Goal: Use online tool/utility: Use online tool/utility

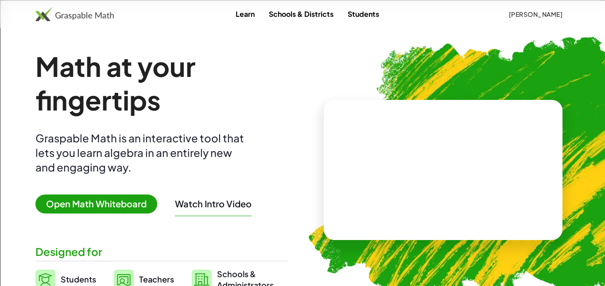
click at [98, 205] on span "Open Math Whiteboard" at bounding box center [96, 204] width 122 height 19
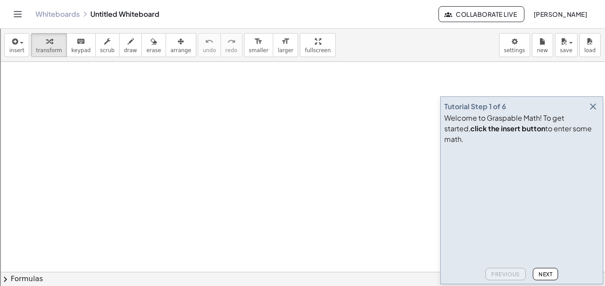
click at [553, 275] on button "Next" at bounding box center [545, 274] width 25 height 12
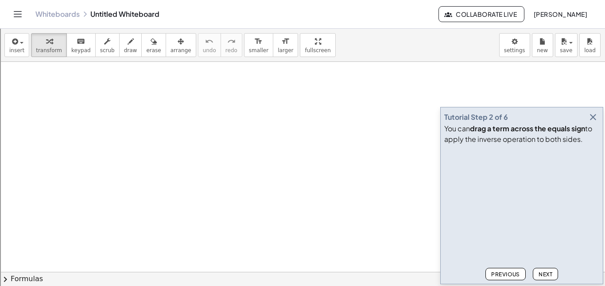
click at [553, 275] on button "Next" at bounding box center [545, 274] width 25 height 12
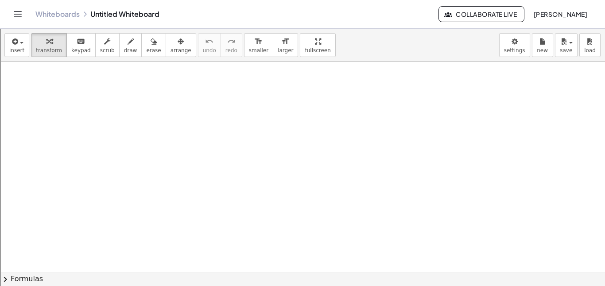
click at [553, 275] on button "chevron_right Formulas" at bounding box center [302, 279] width 605 height 14
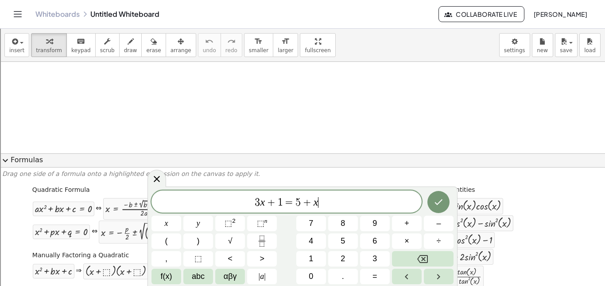
scroll to position [0, 0]
click at [23, 55] on button "insert" at bounding box center [16, 45] width 25 height 24
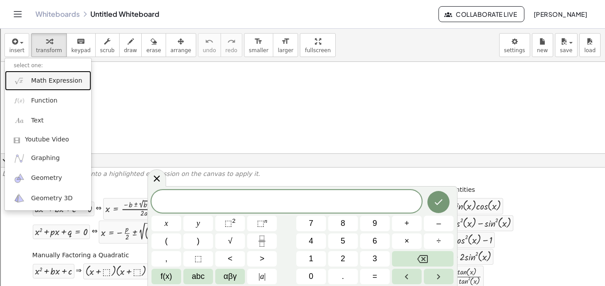
click at [31, 78] on span "Math Expression" at bounding box center [56, 81] width 51 height 9
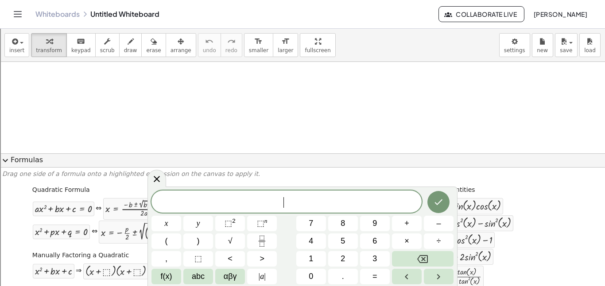
click at [22, 161] on button "expand_more Formulas" at bounding box center [302, 161] width 605 height 14
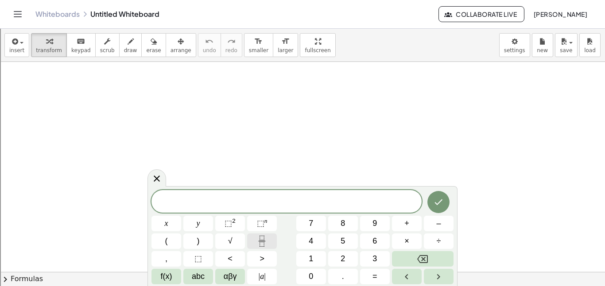
click at [255, 239] on button "Fraction" at bounding box center [262, 241] width 30 height 15
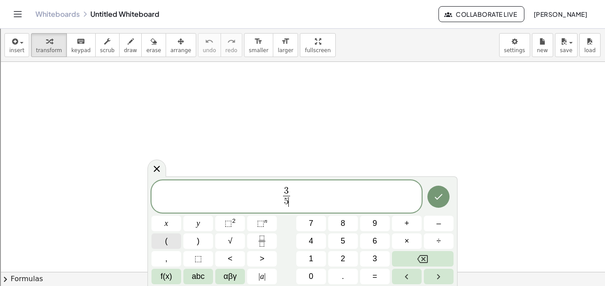
click at [166, 239] on span "(" at bounding box center [166, 242] width 3 height 12
click at [164, 243] on button "(" at bounding box center [166, 241] width 30 height 15
click at [404, 227] on span "+" at bounding box center [406, 224] width 5 height 12
click at [202, 244] on button ")" at bounding box center [198, 241] width 30 height 15
click at [365, 270] on button "=" at bounding box center [375, 276] width 30 height 15
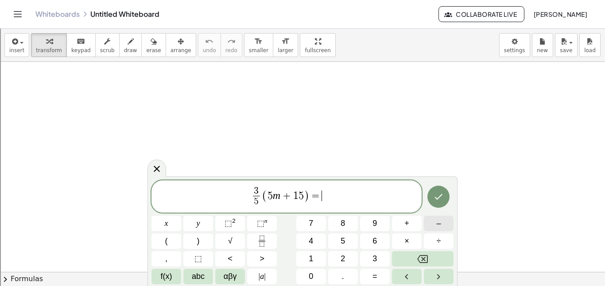
click at [441, 227] on button "–" at bounding box center [439, 223] width 30 height 15
click at [317, 256] on button "1" at bounding box center [311, 258] width 30 height 15
click at [328, 256] on button "2" at bounding box center [343, 258] width 30 height 15
click at [440, 197] on icon "Done" at bounding box center [438, 197] width 11 height 11
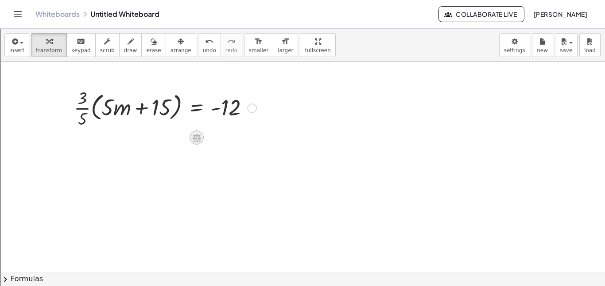
click at [194, 133] on icon at bounding box center [196, 137] width 9 height 9
click at [252, 112] on div at bounding box center [252, 109] width 10 height 10
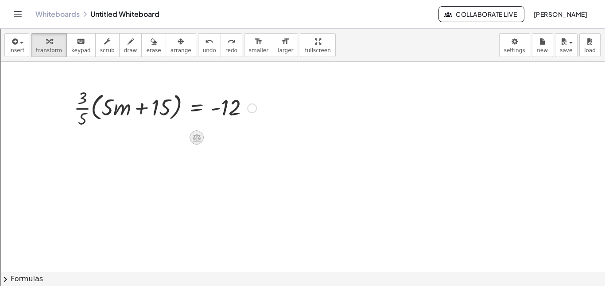
click at [196, 138] on icon at bounding box center [197, 138] width 8 height 8
click at [230, 142] on div at bounding box center [232, 138] width 14 height 14
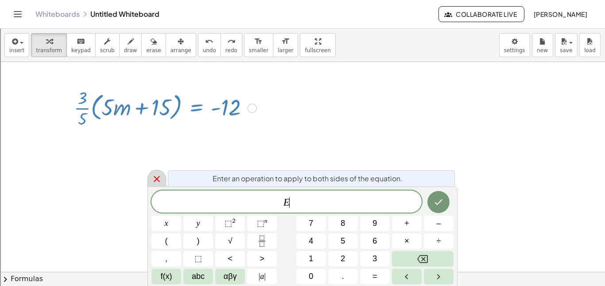
click at [158, 173] on div at bounding box center [156, 178] width 19 height 17
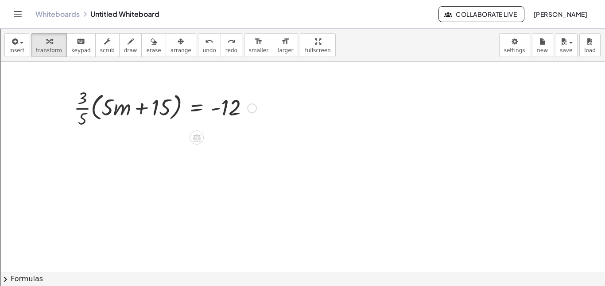
click at [251, 111] on div "Fix a mistake Transform line Copy line as LaTeX Copy derivation as LaTeX Expand…" at bounding box center [252, 109] width 10 height 10
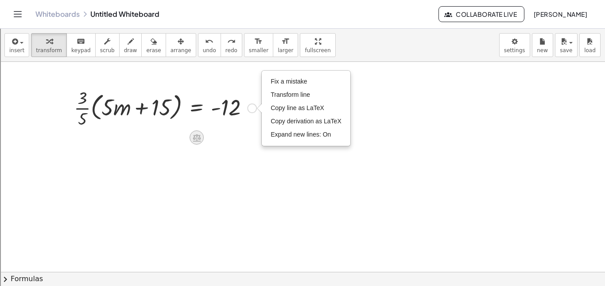
click at [200, 138] on icon at bounding box center [197, 138] width 8 height 8
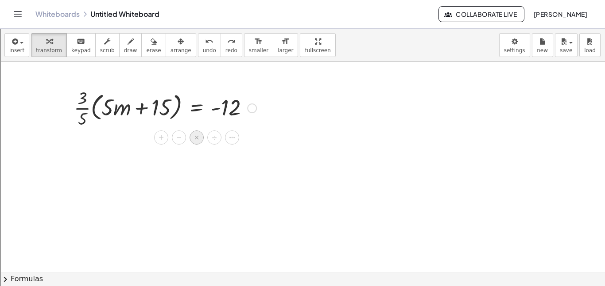
click at [190, 139] on div "×" at bounding box center [197, 138] width 14 height 14
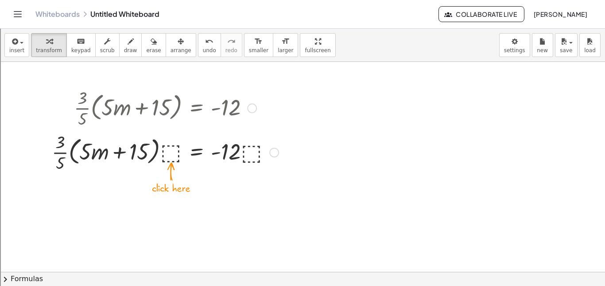
click at [273, 154] on div "Fix a mistake Transform line Copy line as LaTeX Copy derivation as LaTeX Expand…" at bounding box center [274, 153] width 10 height 10
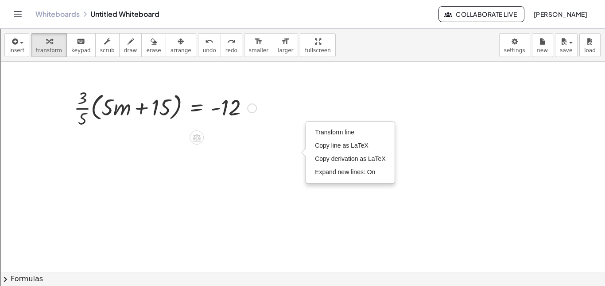
click at [248, 109] on div at bounding box center [252, 109] width 10 height 10
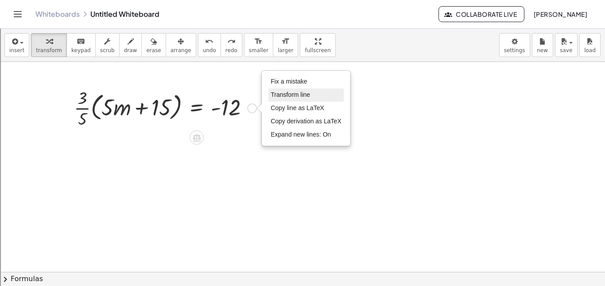
click at [293, 91] on span "Transform line" at bounding box center [290, 94] width 39 height 7
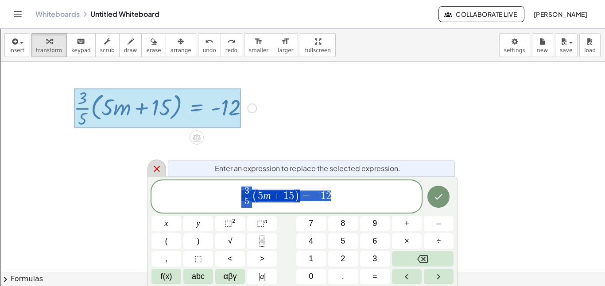
click at [163, 171] on div at bounding box center [156, 168] width 19 height 17
